Goal: Task Accomplishment & Management: Use online tool/utility

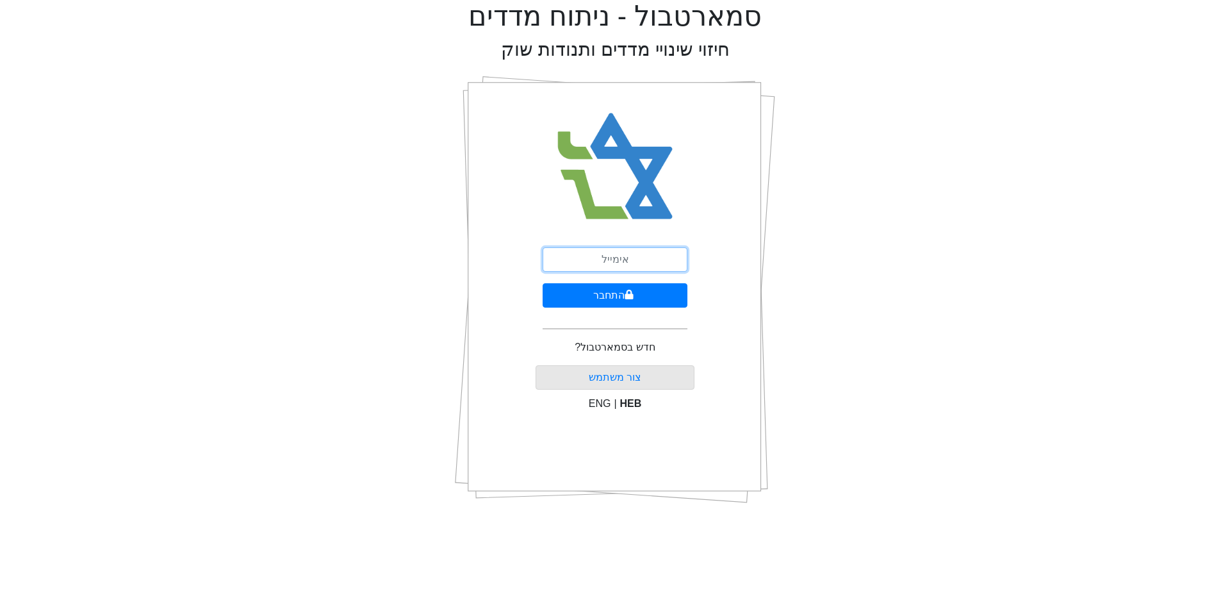
click at [644, 247] on input "email" at bounding box center [614, 259] width 145 height 24
type input "[PERSON_NAME][EMAIL_ADDRESS][DOMAIN_NAME]"
click at [678, 294] on button "התחבר" at bounding box center [614, 295] width 145 height 24
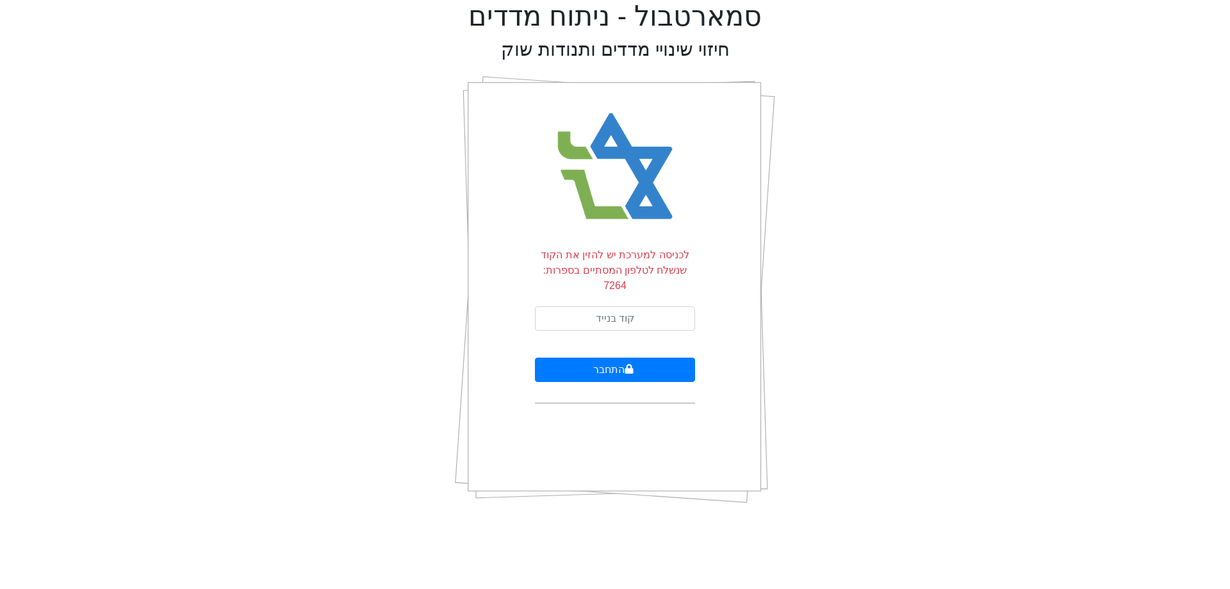
click at [678, 289] on form "לכניסה למערכת יש להזין את הקוד שנשלח לטלפון המסתיים בספרות: 7264 התחבר" at bounding box center [615, 325] width 160 height 156
click at [671, 306] on input "text" at bounding box center [615, 318] width 160 height 24
type input "565414"
click at [535, 357] on button "התחבר" at bounding box center [615, 369] width 160 height 24
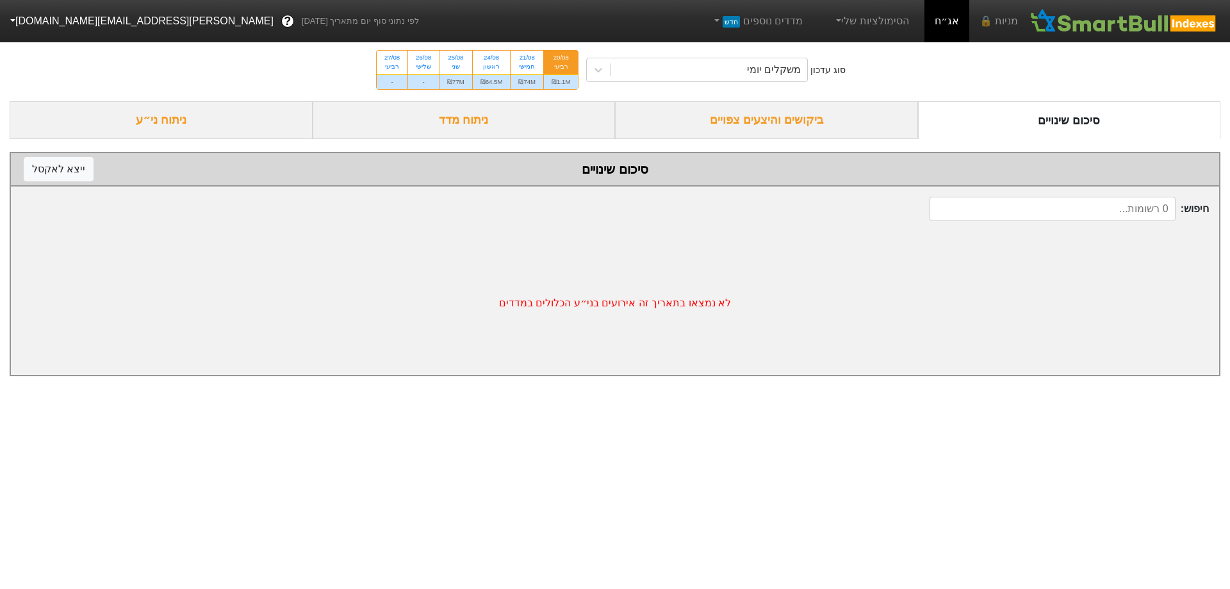
click at [760, 126] on div "ביקושים והיצעים צפויים" at bounding box center [766, 120] width 303 height 38
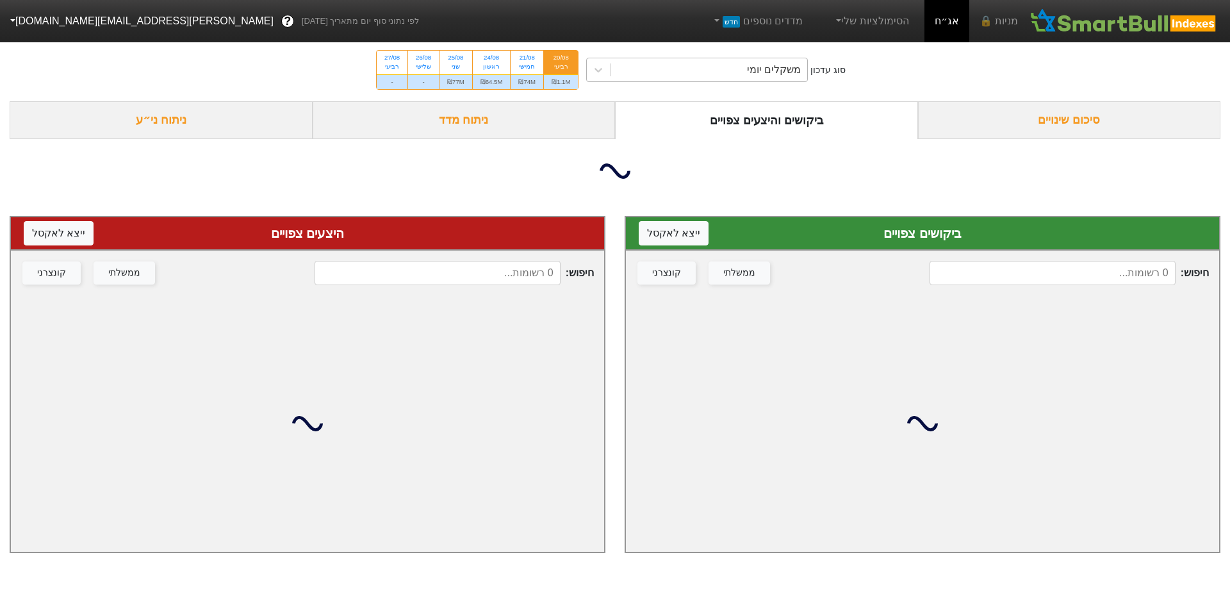
click at [759, 81] on div "משקלים יומי" at bounding box center [708, 69] width 197 height 23
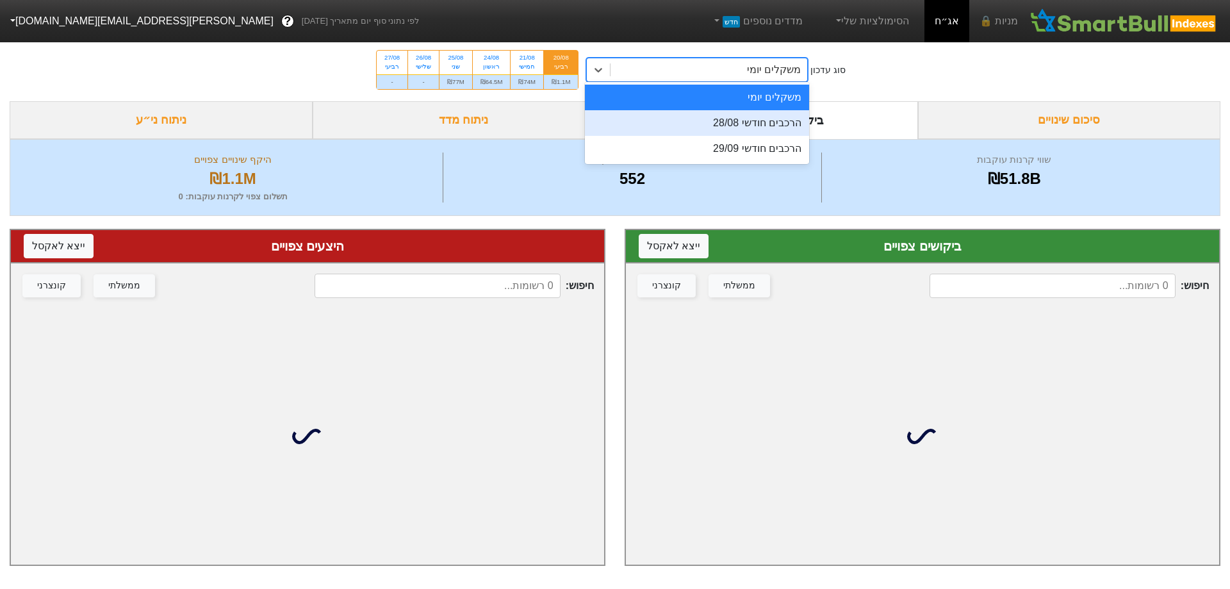
click at [747, 111] on div "הרכבים חודשי 28/08" at bounding box center [697, 123] width 224 height 26
